Goal: Information Seeking & Learning: Learn about a topic

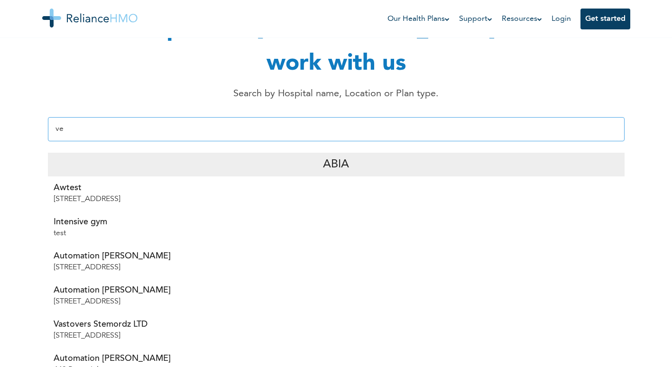
type input "v"
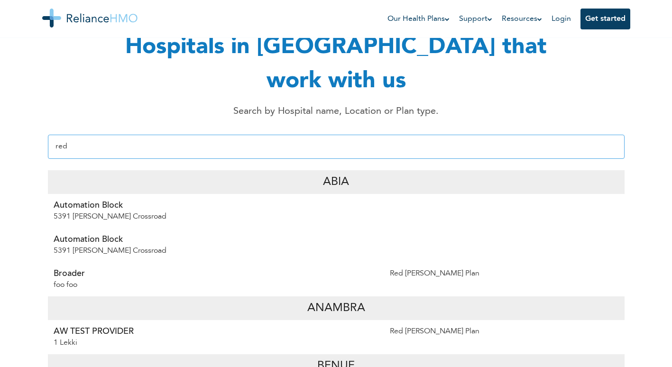
scroll to position [72, 0]
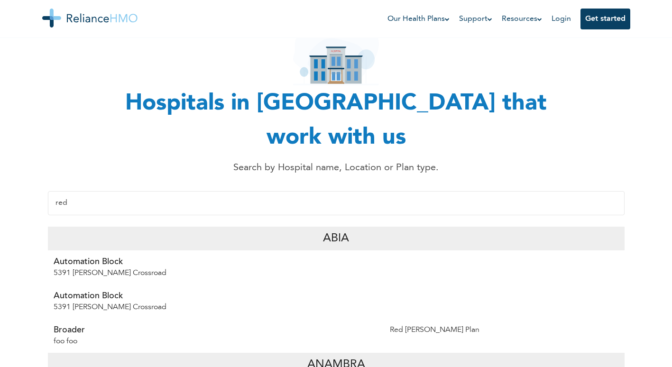
drag, startPoint x: 103, startPoint y: 177, endPoint x: 22, endPoint y: 160, distance: 83.4
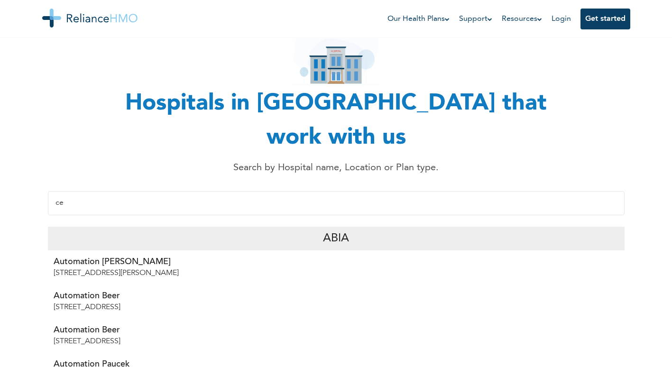
type input "c"
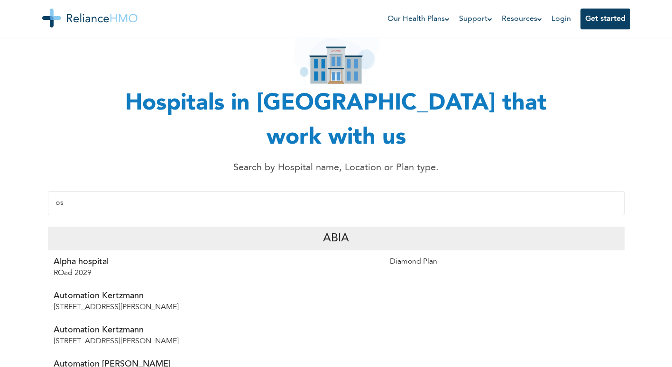
type input "o"
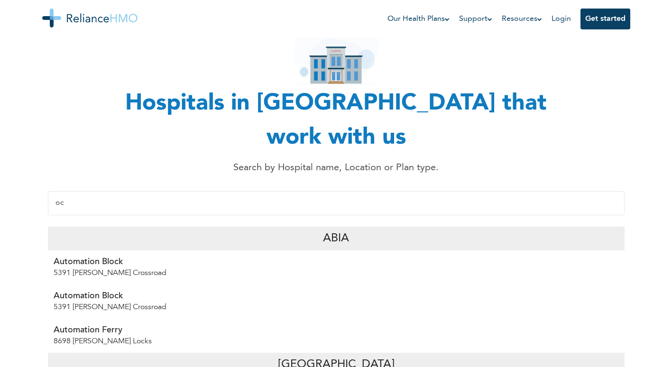
type input "o"
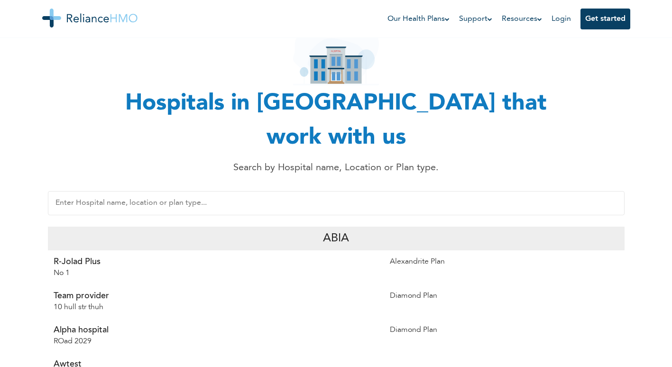
type input "p"
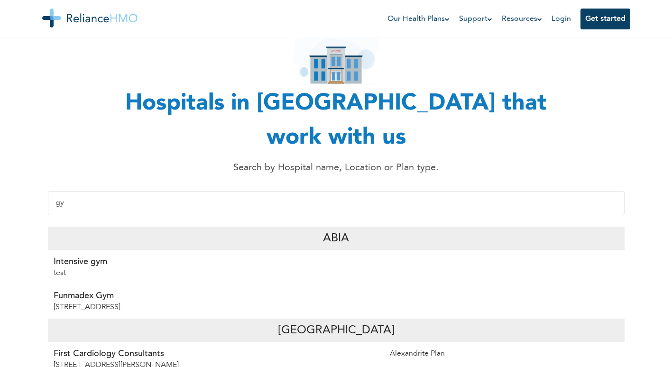
type input "g"
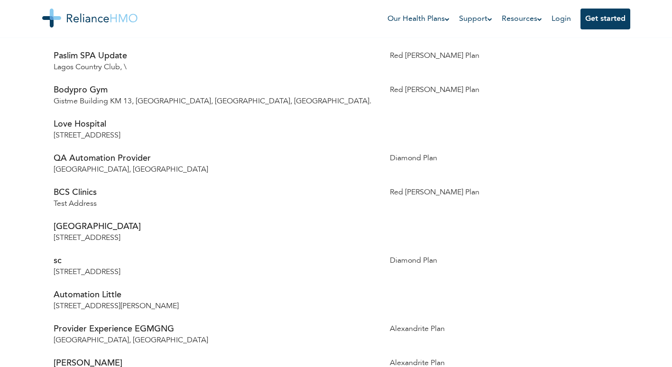
scroll to position [4198, 0]
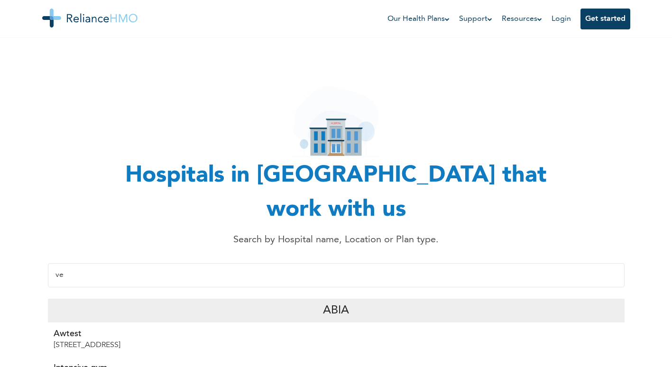
type input "v"
type input "c"
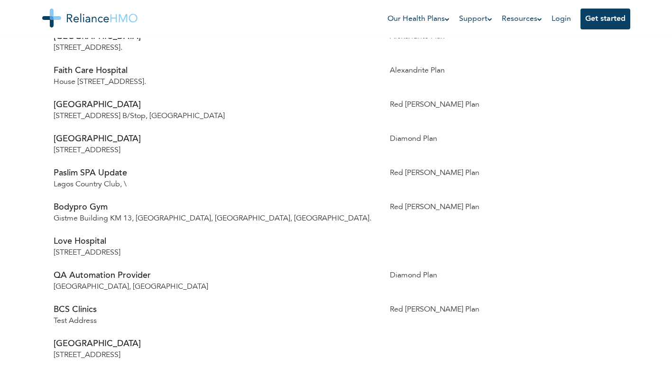
scroll to position [2224, 0]
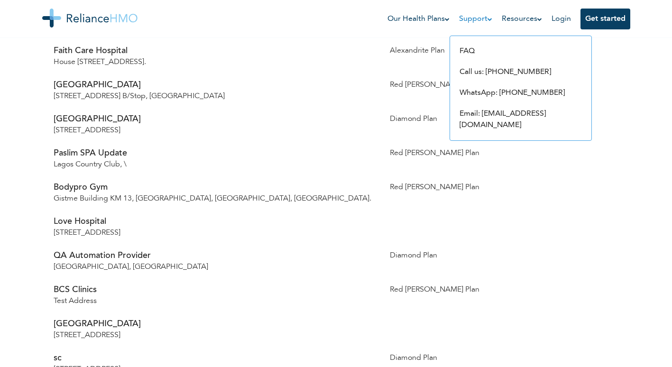
type input "p"
click at [469, 16] on link "Support" at bounding box center [475, 18] width 33 height 11
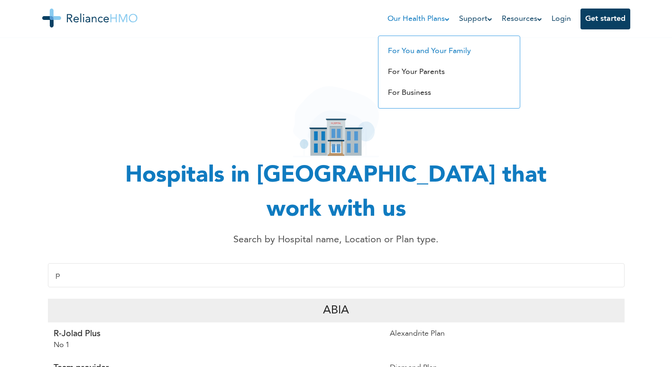
click at [421, 47] on link "For You and Your Family" at bounding box center [429, 51] width 83 height 8
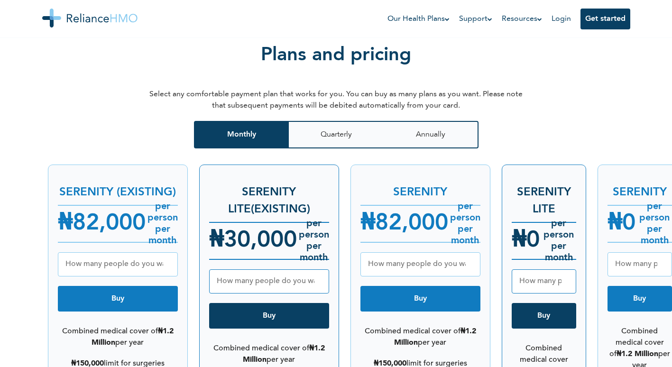
scroll to position [1114, 0]
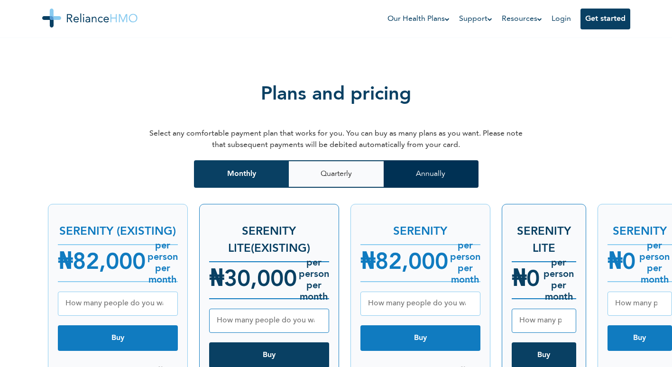
click at [435, 174] on button "Annually" at bounding box center [431, 173] width 95 height 27
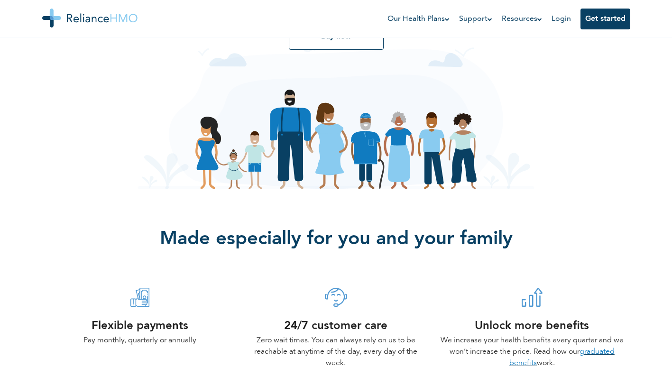
scroll to position [160, 0]
